Goal: Find specific page/section: Find specific page/section

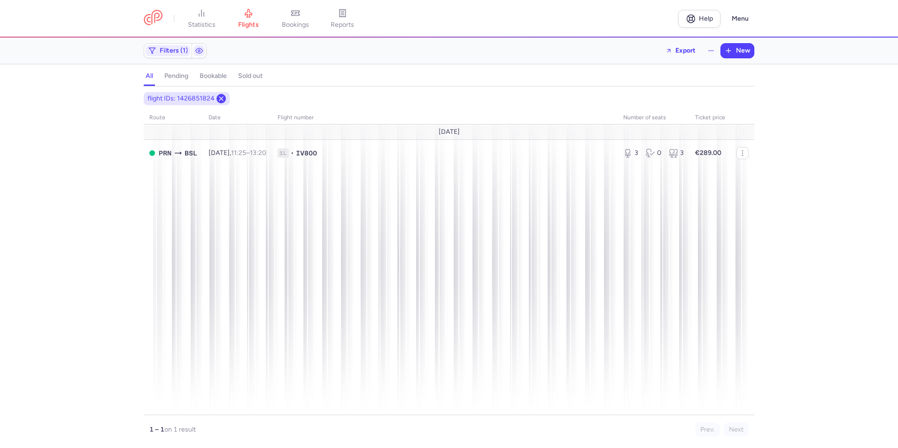
click at [223, 99] on icon at bounding box center [222, 99] width 8 height 8
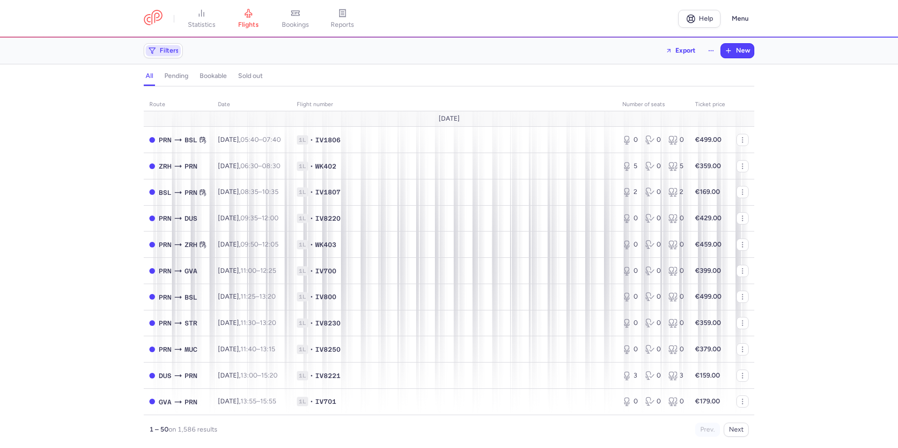
click at [160, 54] on span "Filters" at bounding box center [169, 51] width 19 height 8
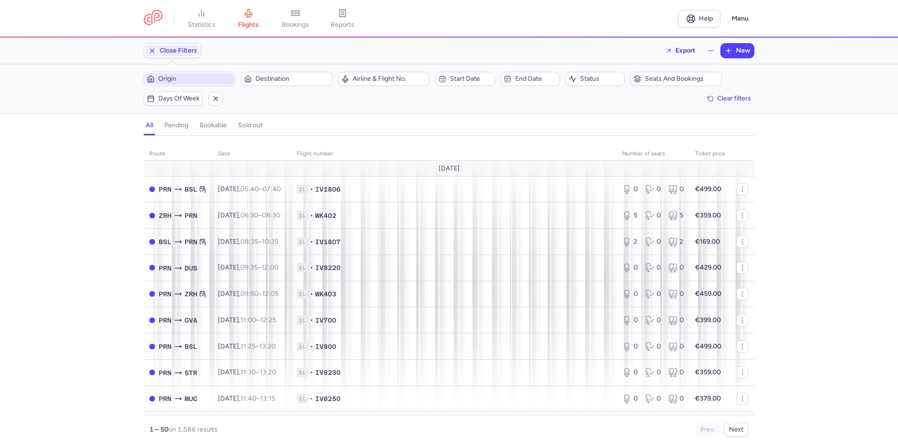
click at [190, 81] on span "Origin" at bounding box center [195, 79] width 74 height 8
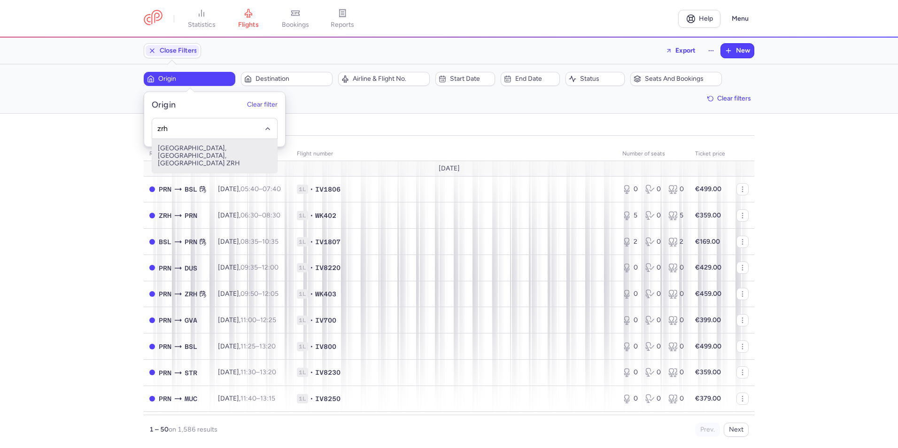
click at [207, 149] on span "[GEOGRAPHIC_DATA], [GEOGRAPHIC_DATA], [GEOGRAPHIC_DATA] ZRH" at bounding box center [214, 156] width 125 height 34
type input "zrh"
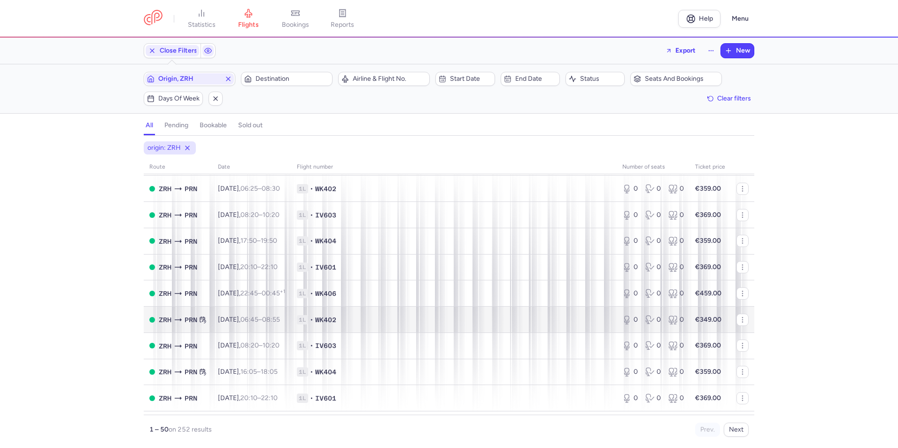
scroll to position [611, 0]
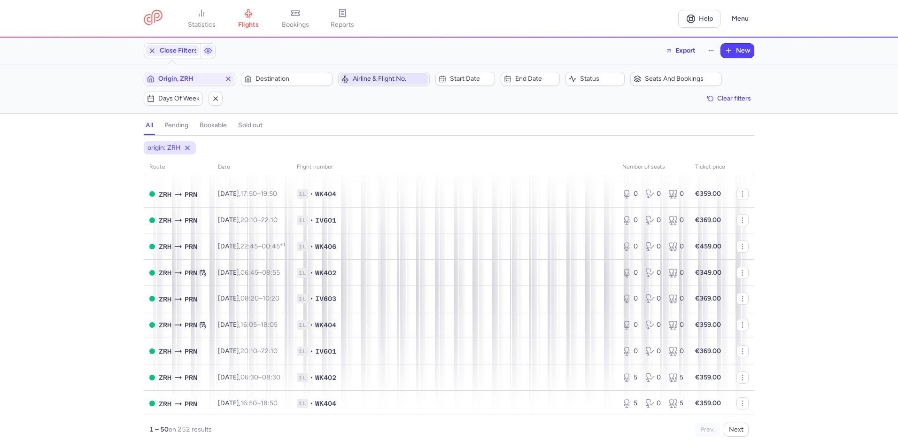
click at [388, 72] on button "Airline & Flight No." at bounding box center [384, 79] width 92 height 14
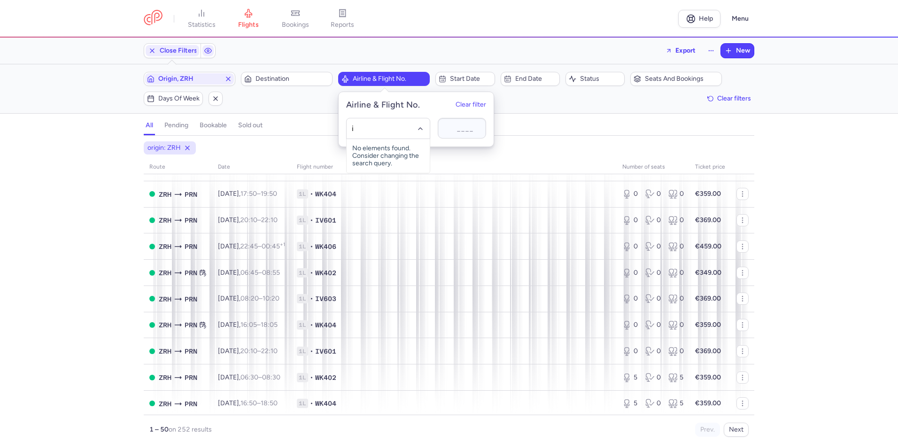
type input "iv"
click at [373, 167] on span "GP Aviation" at bounding box center [382, 170] width 34 height 8
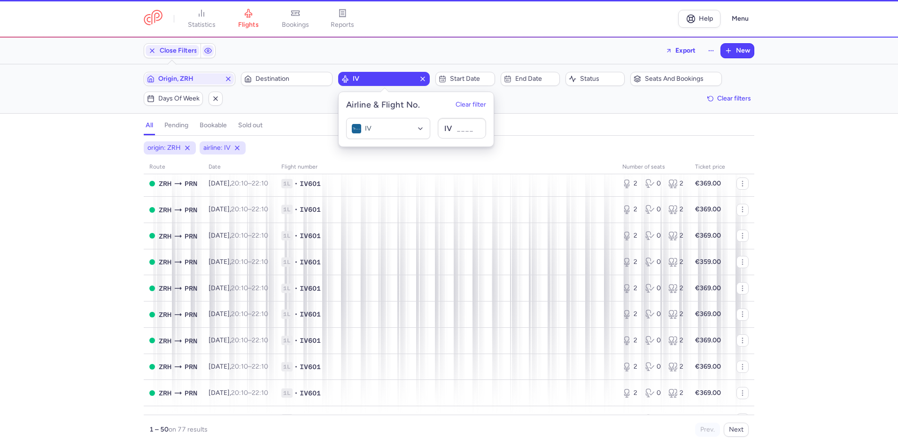
scroll to position [600, 0]
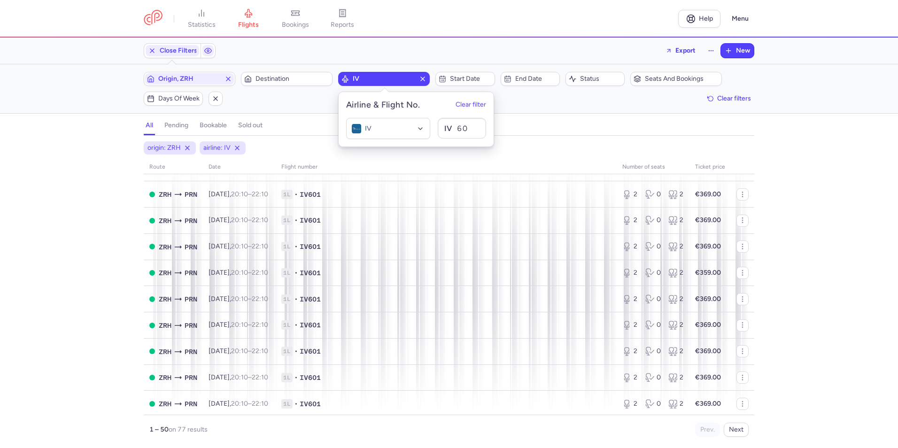
type input "602"
click at [523, 158] on div "origin: ZRH airline: IV route date Flight number number of seats Ticket price […" at bounding box center [449, 288] width 611 height 295
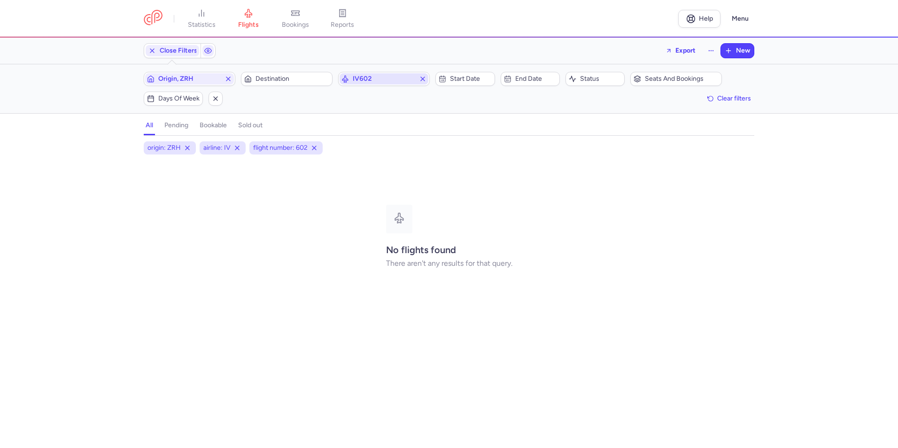
click at [389, 81] on span "IV602" at bounding box center [384, 79] width 62 height 8
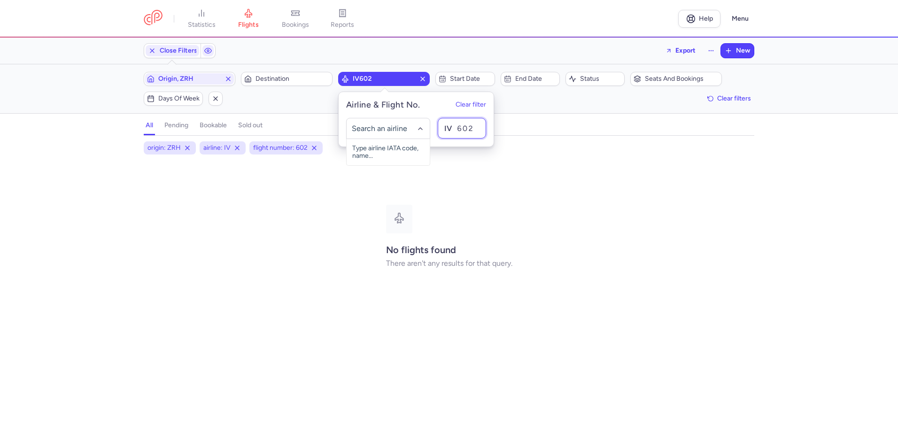
click at [473, 125] on input "602" at bounding box center [462, 128] width 48 height 21
type input "603"
click at [530, 128] on div "all pending bookable sold out" at bounding box center [449, 127] width 611 height 16
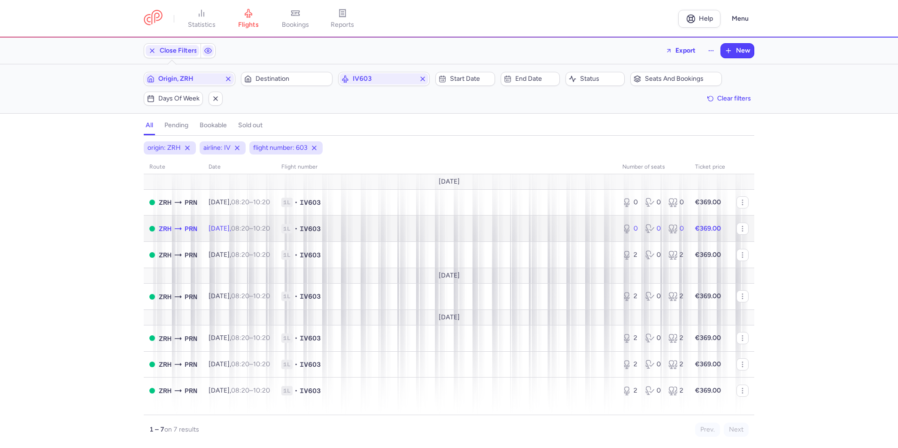
click at [370, 234] on td "1L • IV603" at bounding box center [446, 229] width 341 height 26
